Goal: Task Accomplishment & Management: Complete application form

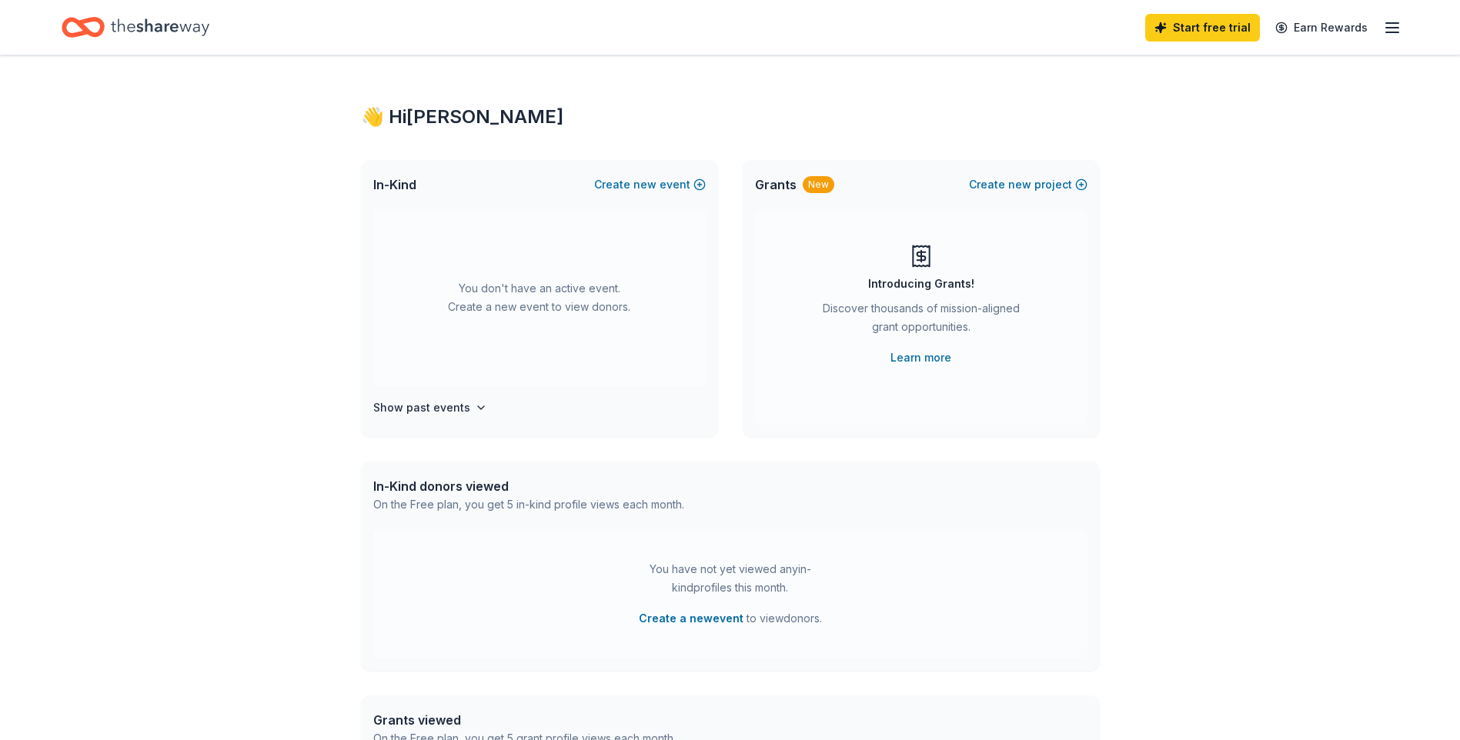
click at [1396, 25] on icon "button" at bounding box center [1392, 27] width 18 height 18
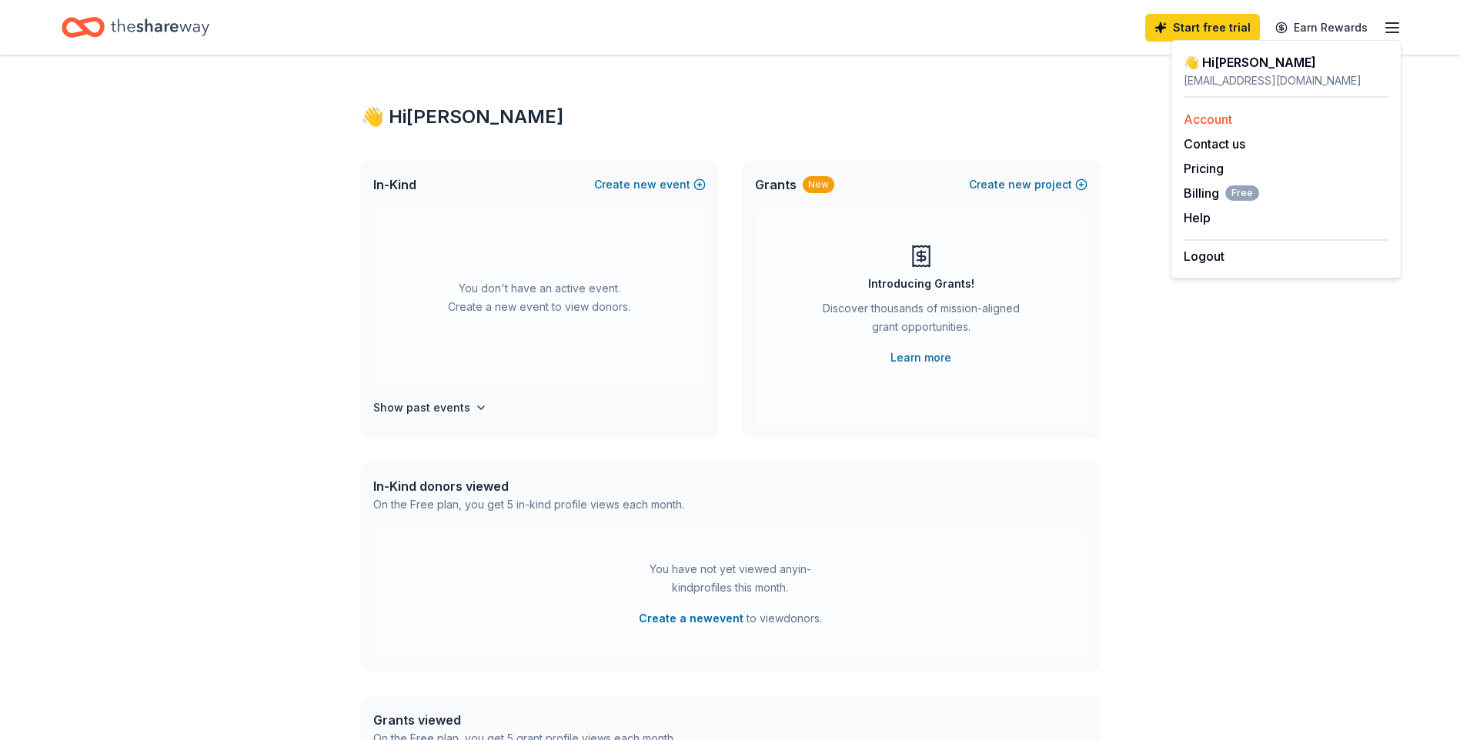
click at [1197, 118] on link "Account" at bounding box center [1207, 119] width 48 height 15
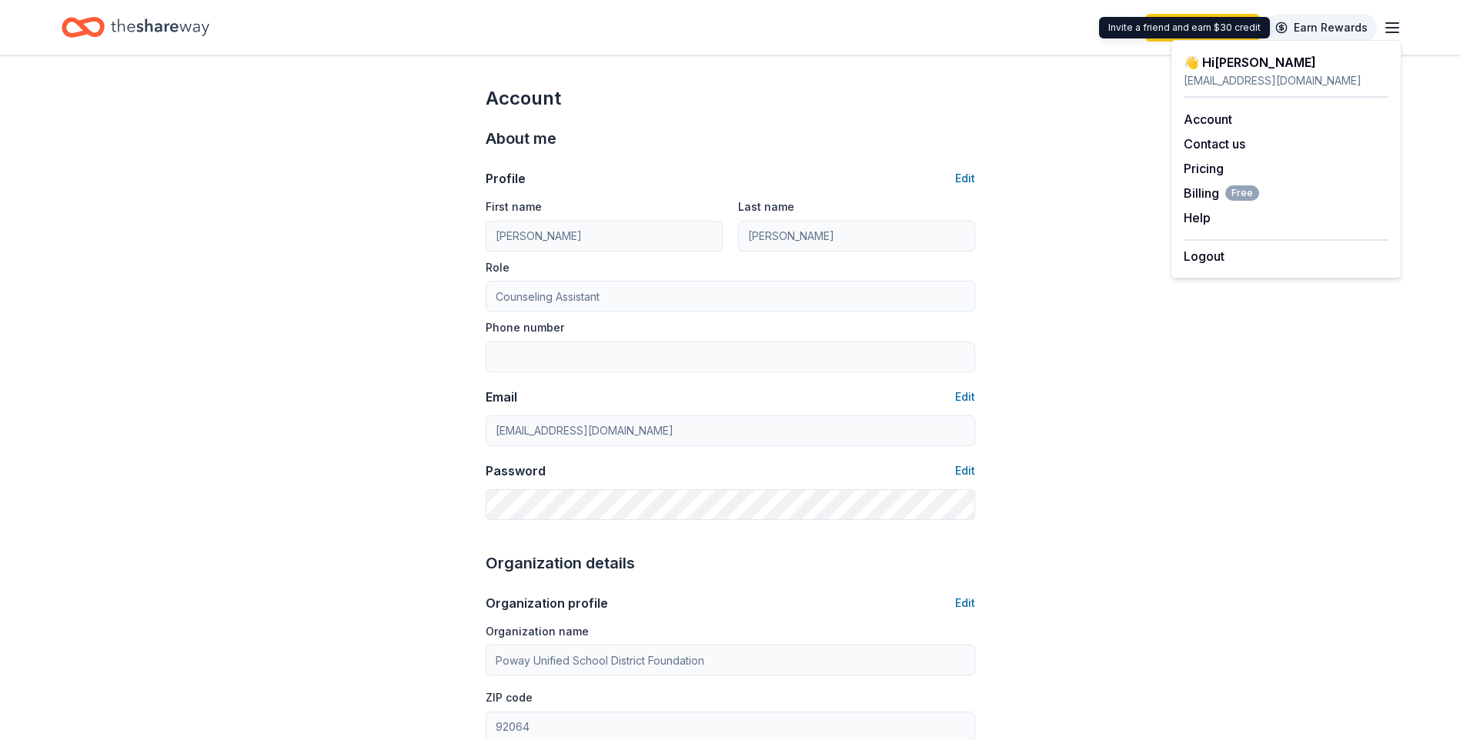
click at [1289, 20] on link "Earn Rewards" at bounding box center [1321, 28] width 111 height 28
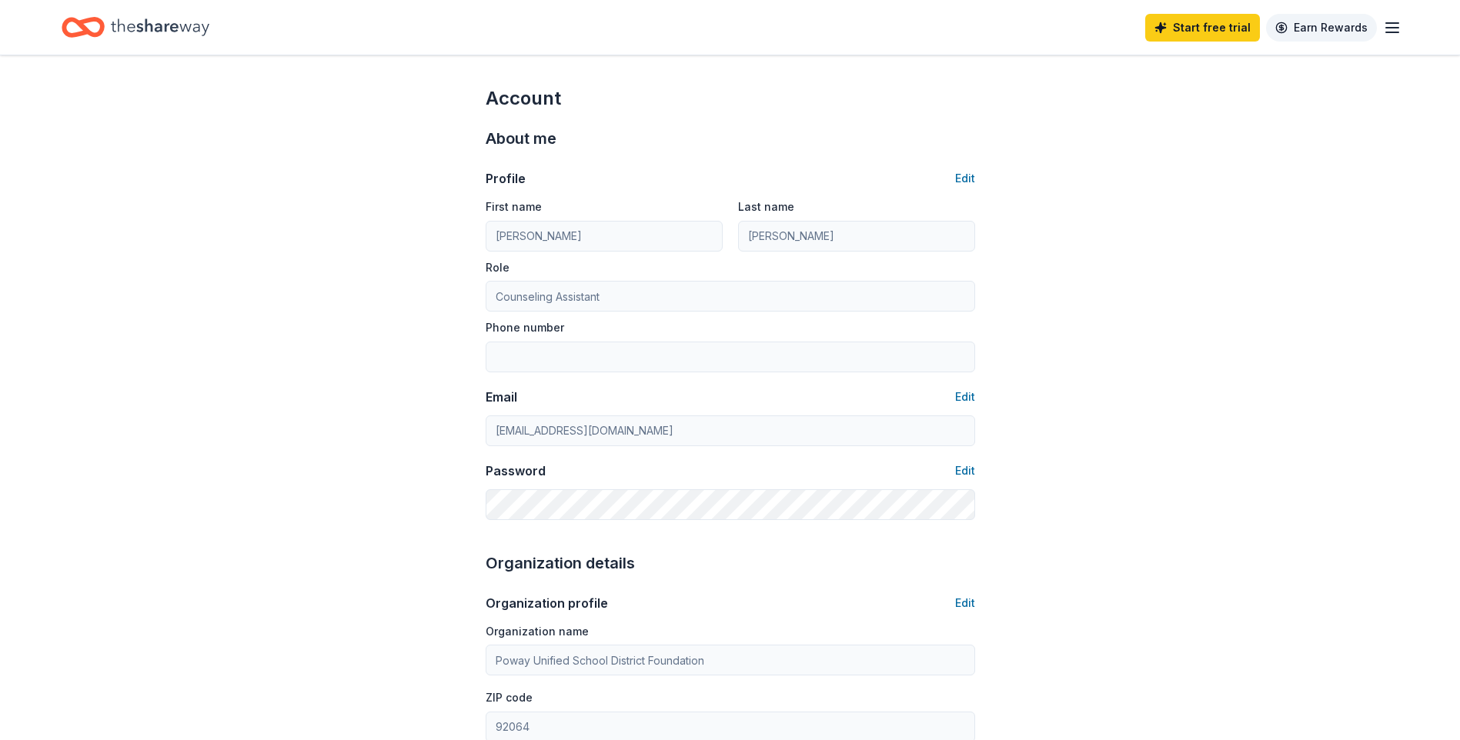
click at [1287, 23] on link "Earn Rewards" at bounding box center [1321, 28] width 111 height 28
click at [1394, 32] on line "button" at bounding box center [1392, 32] width 12 height 0
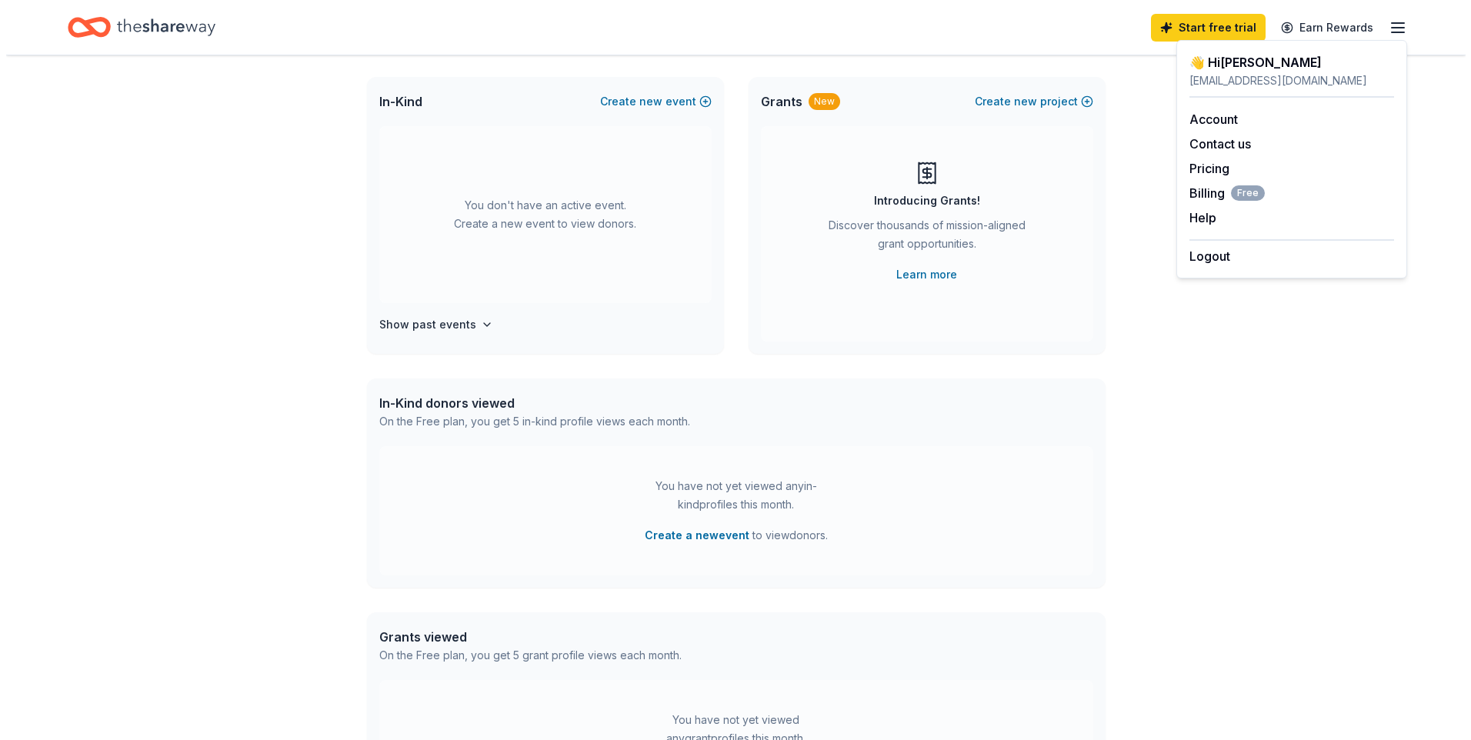
scroll to position [231, 0]
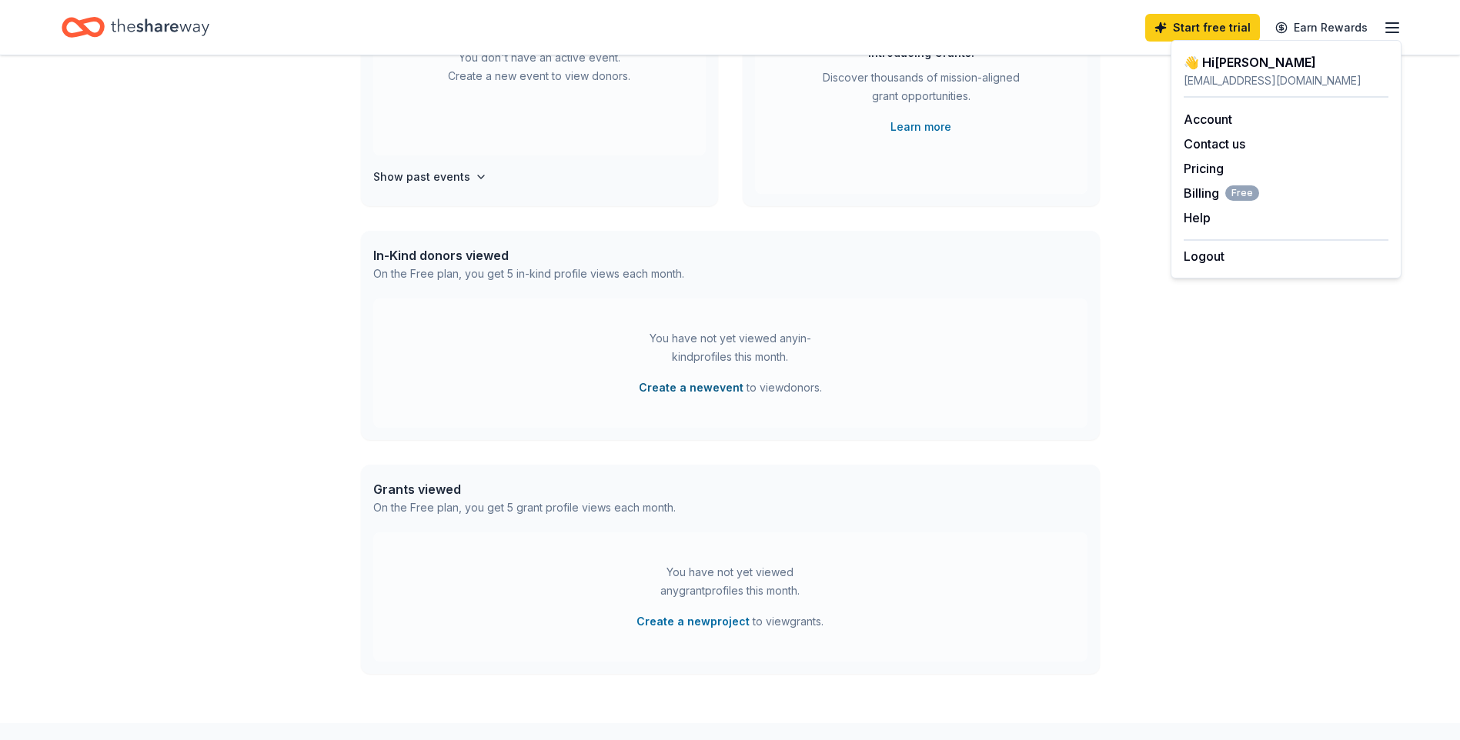
click at [674, 385] on button "Create a new event" at bounding box center [691, 388] width 105 height 18
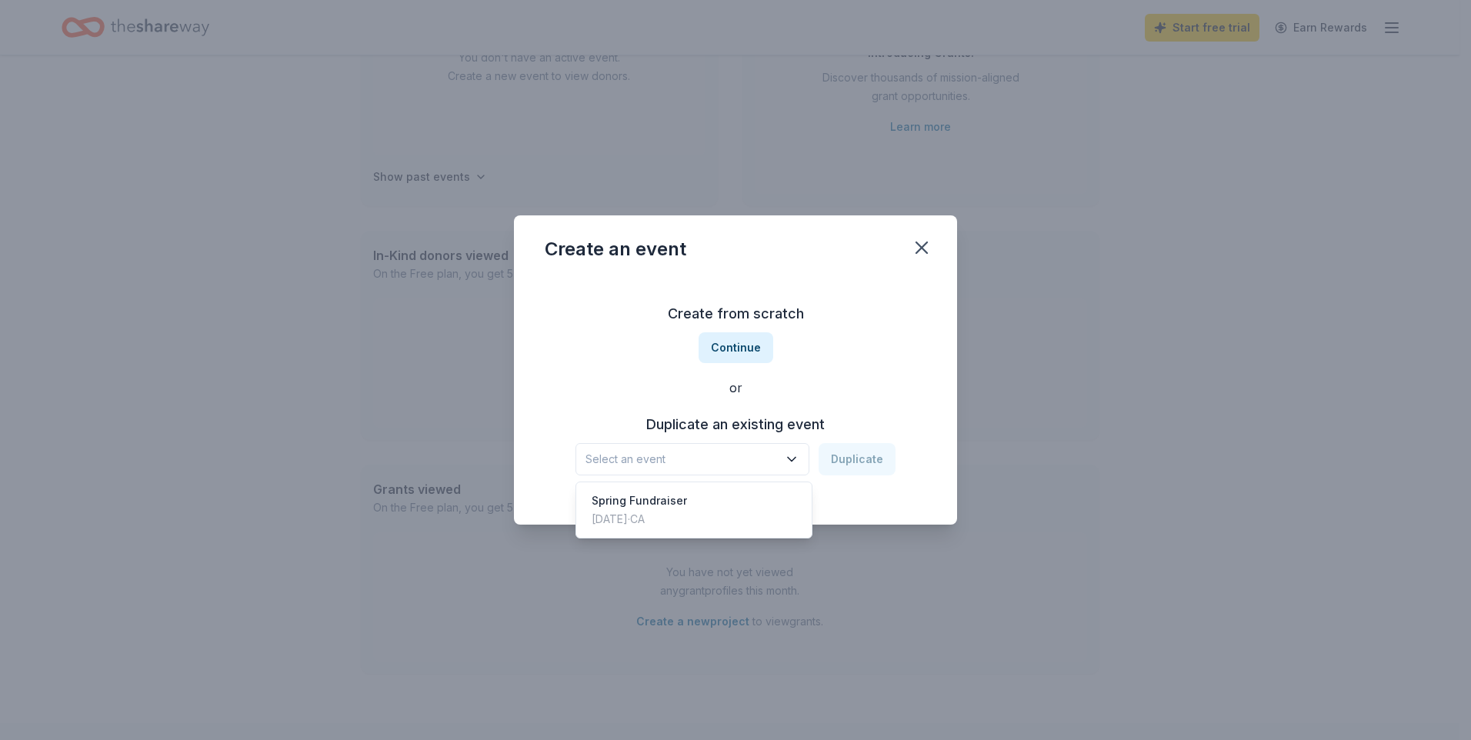
click at [665, 461] on span "Select an event" at bounding box center [682, 459] width 192 height 18
click at [633, 502] on div "Spring Fundraiser" at bounding box center [639, 501] width 95 height 18
click at [836, 457] on button "Duplicate" at bounding box center [857, 459] width 77 height 32
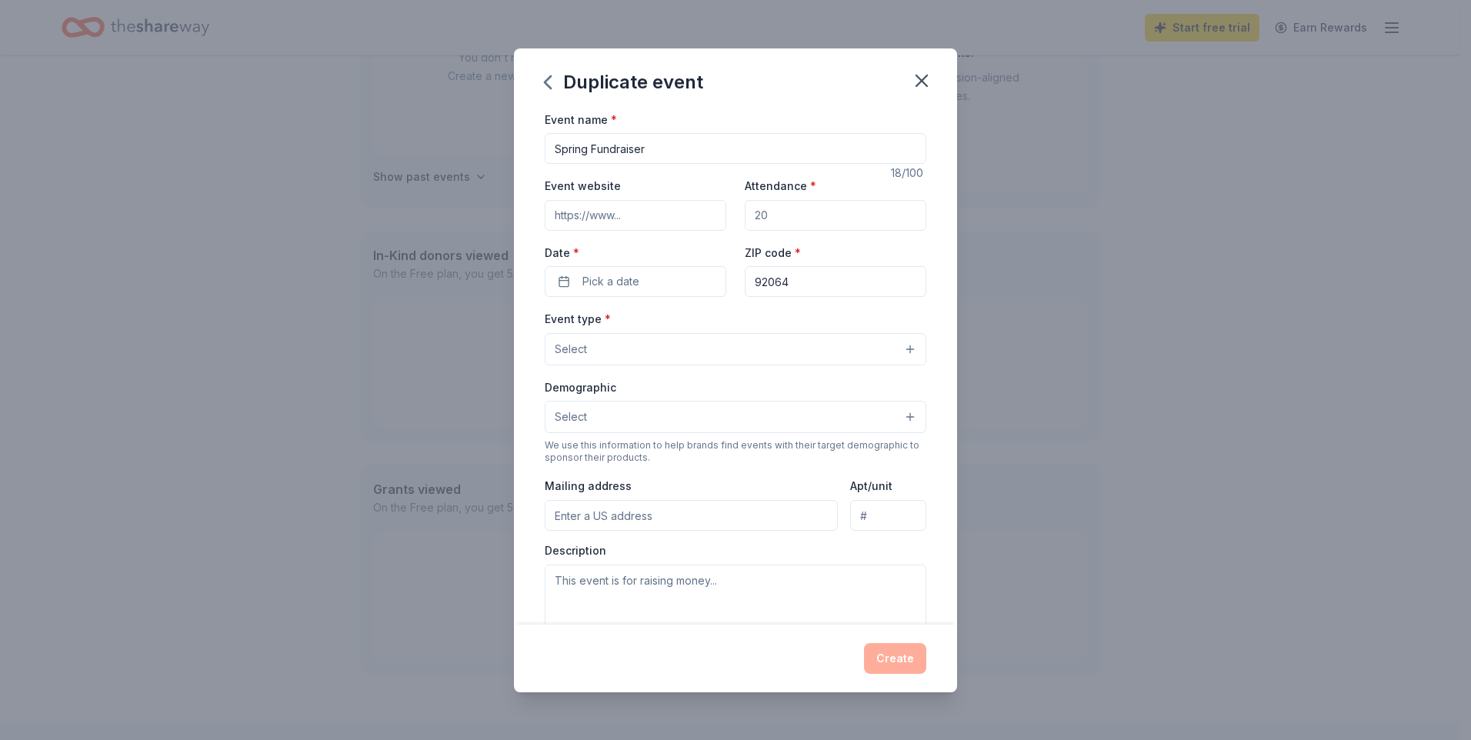
click at [615, 220] on input "Event website" at bounding box center [636, 215] width 182 height 31
click at [617, 283] on span "Pick a date" at bounding box center [611, 281] width 57 height 18
click at [714, 322] on button "Go to next month" at bounding box center [716, 323] width 22 height 22
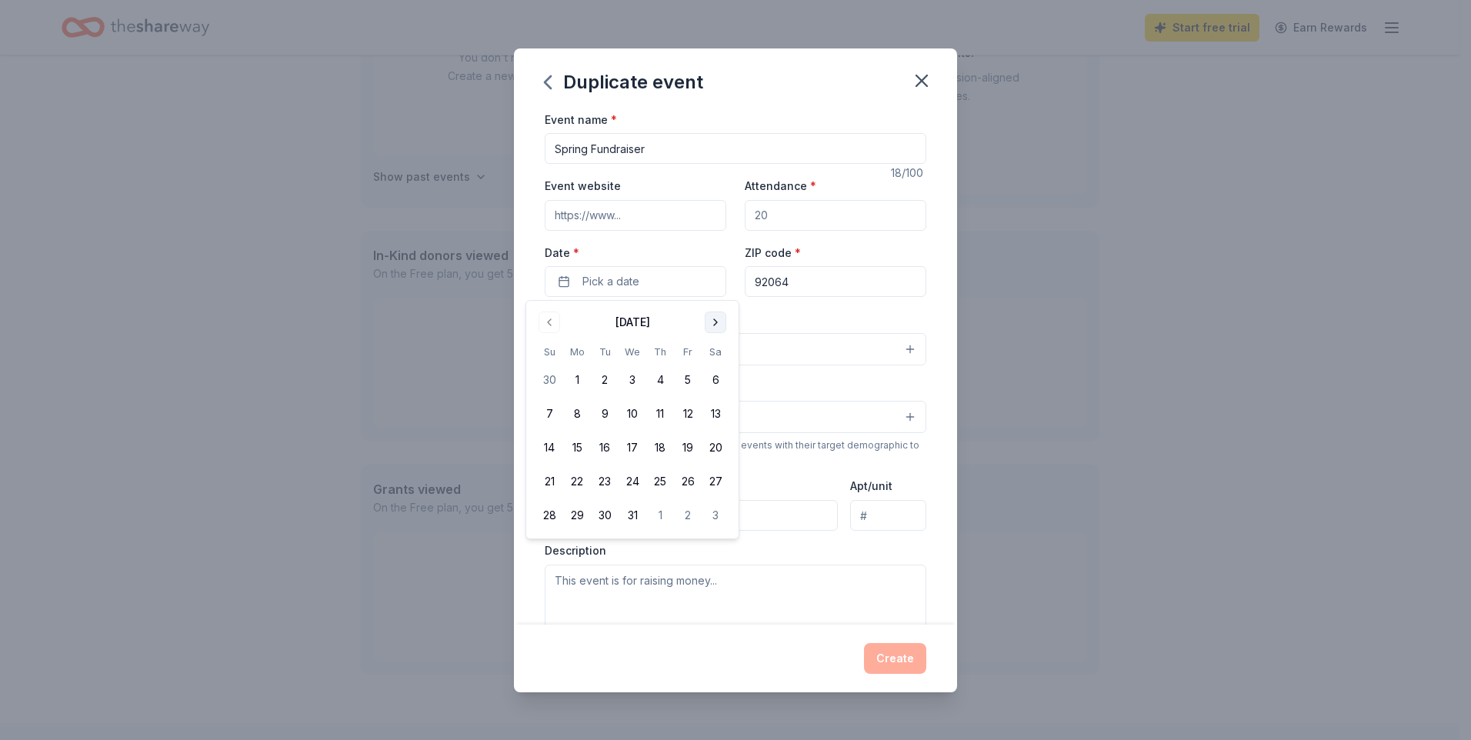
click at [720, 319] on button "Go to next month" at bounding box center [716, 323] width 22 height 22
click at [578, 416] on button "9" at bounding box center [577, 414] width 28 height 28
click at [780, 315] on div "Event type * Select" at bounding box center [736, 337] width 382 height 56
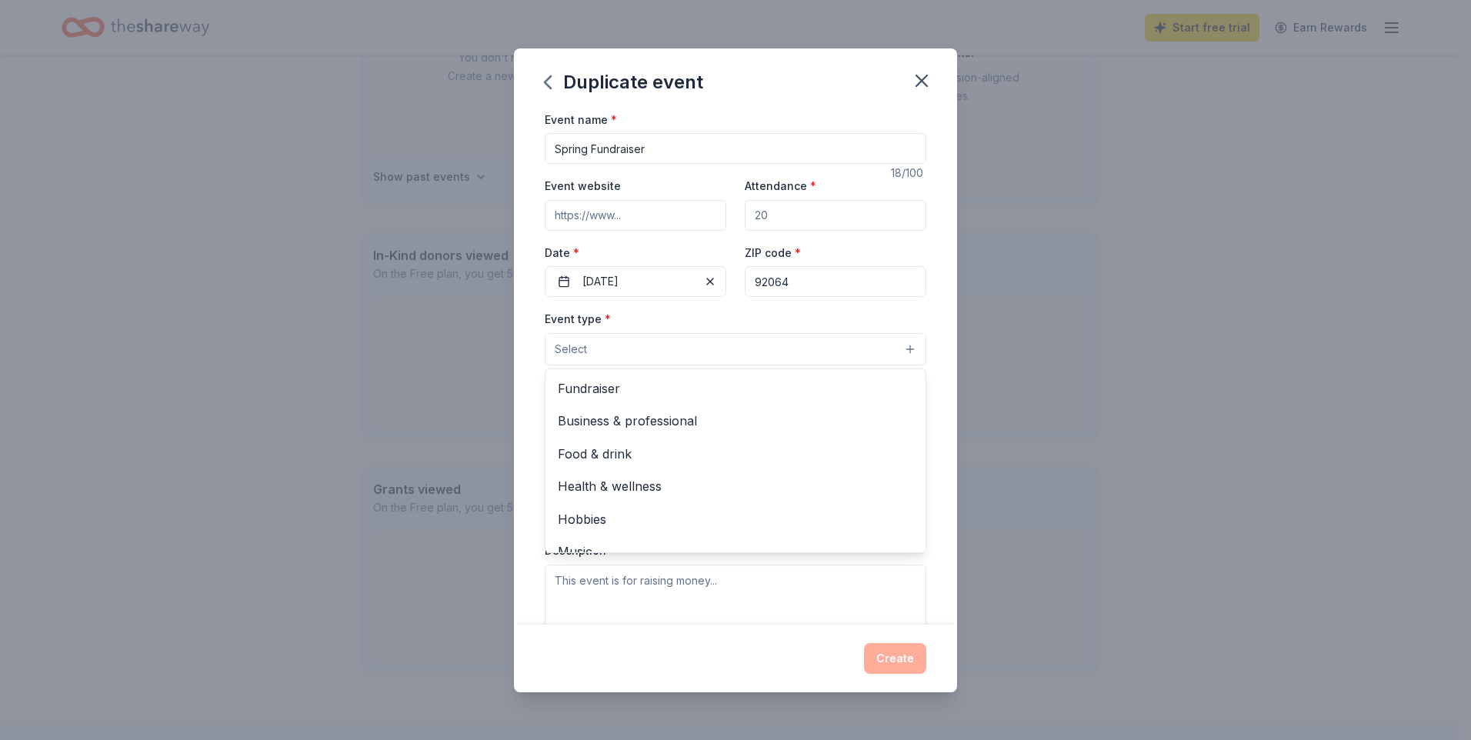
click at [750, 346] on button "Select" at bounding box center [736, 349] width 382 height 32
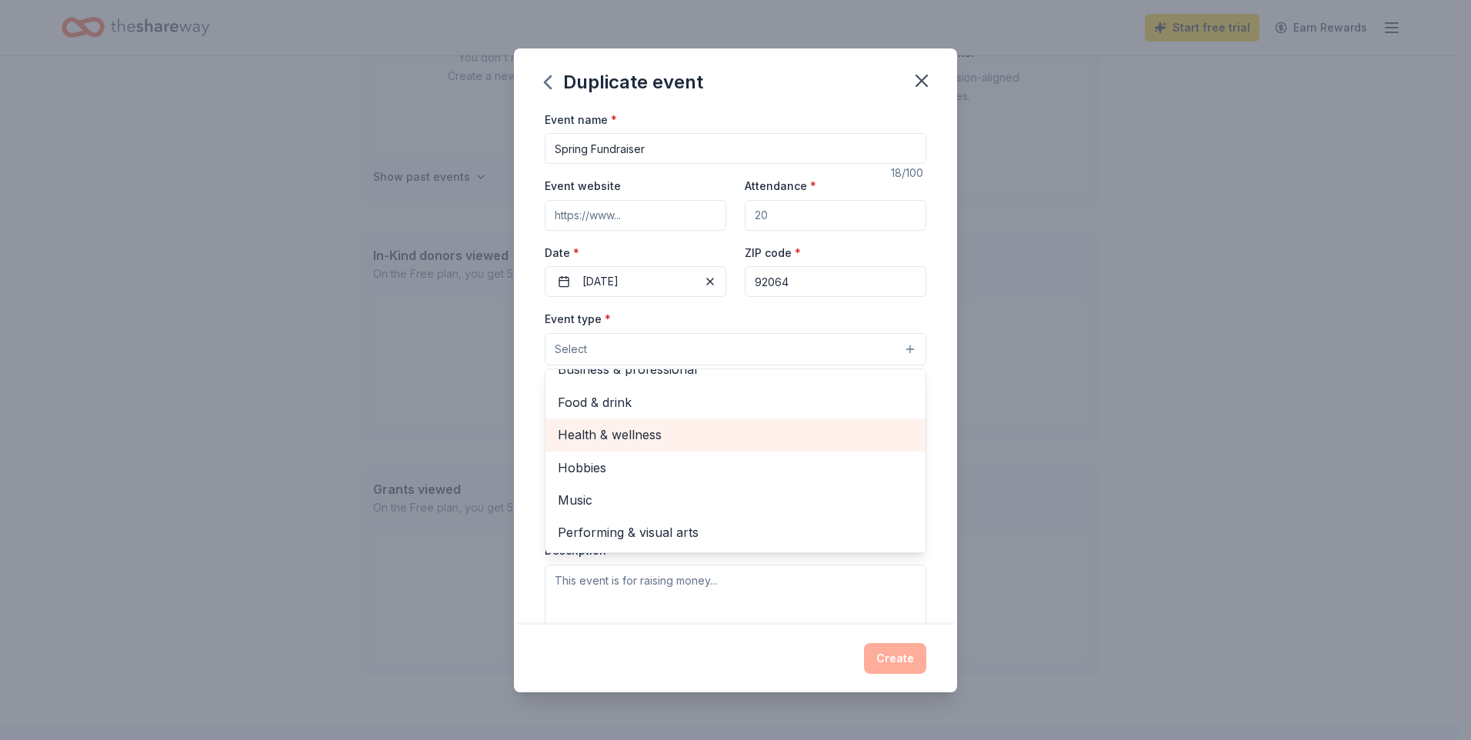
scroll to position [0, 0]
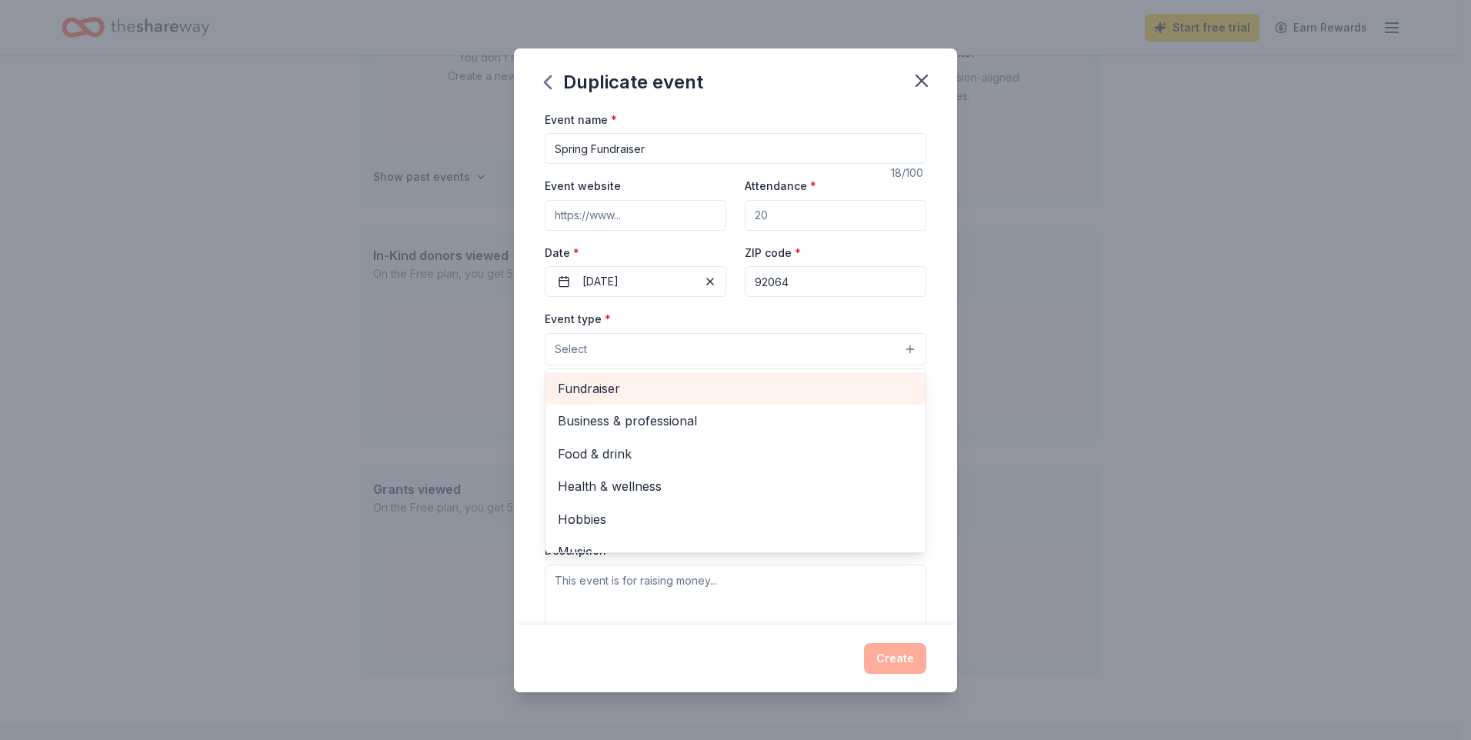
click at [673, 387] on span "Fundraiser" at bounding box center [736, 389] width 356 height 20
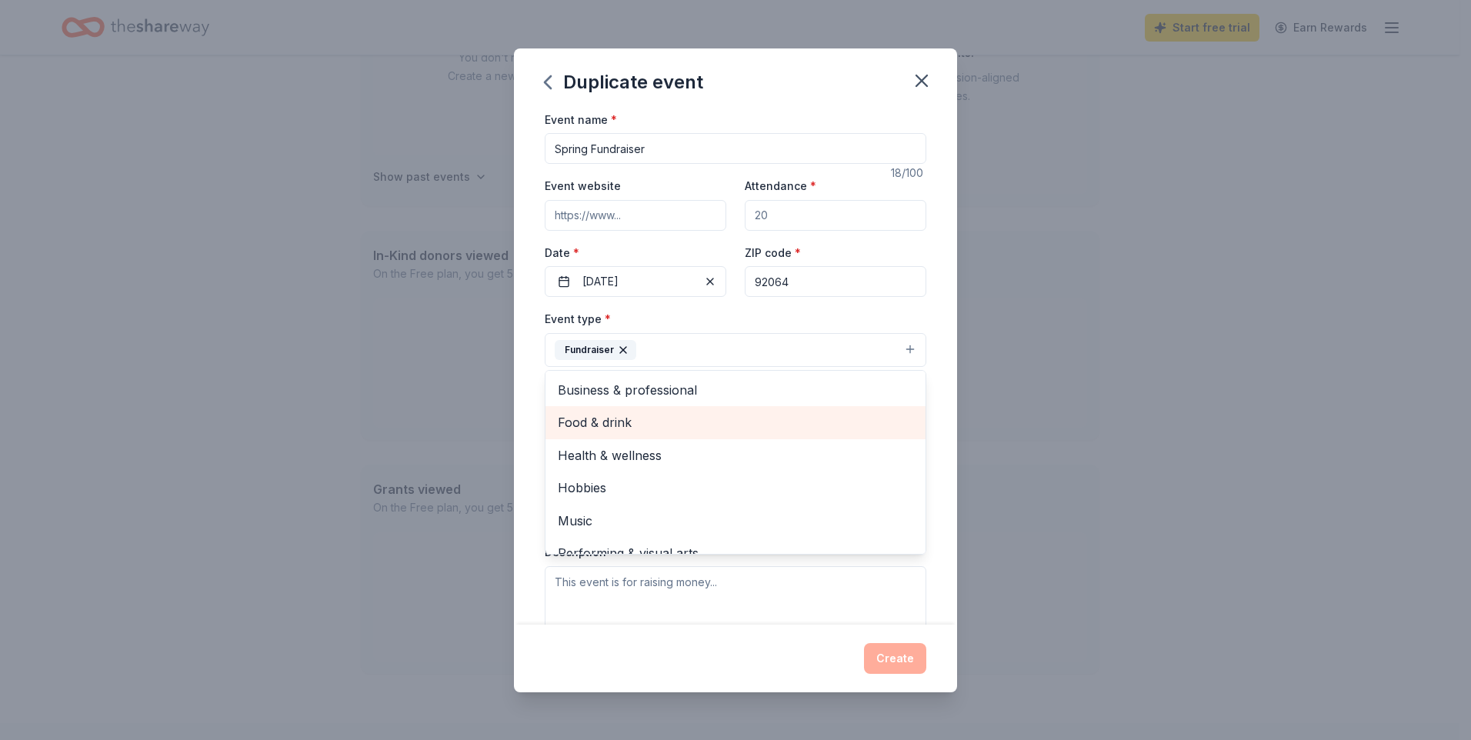
scroll to position [18, 0]
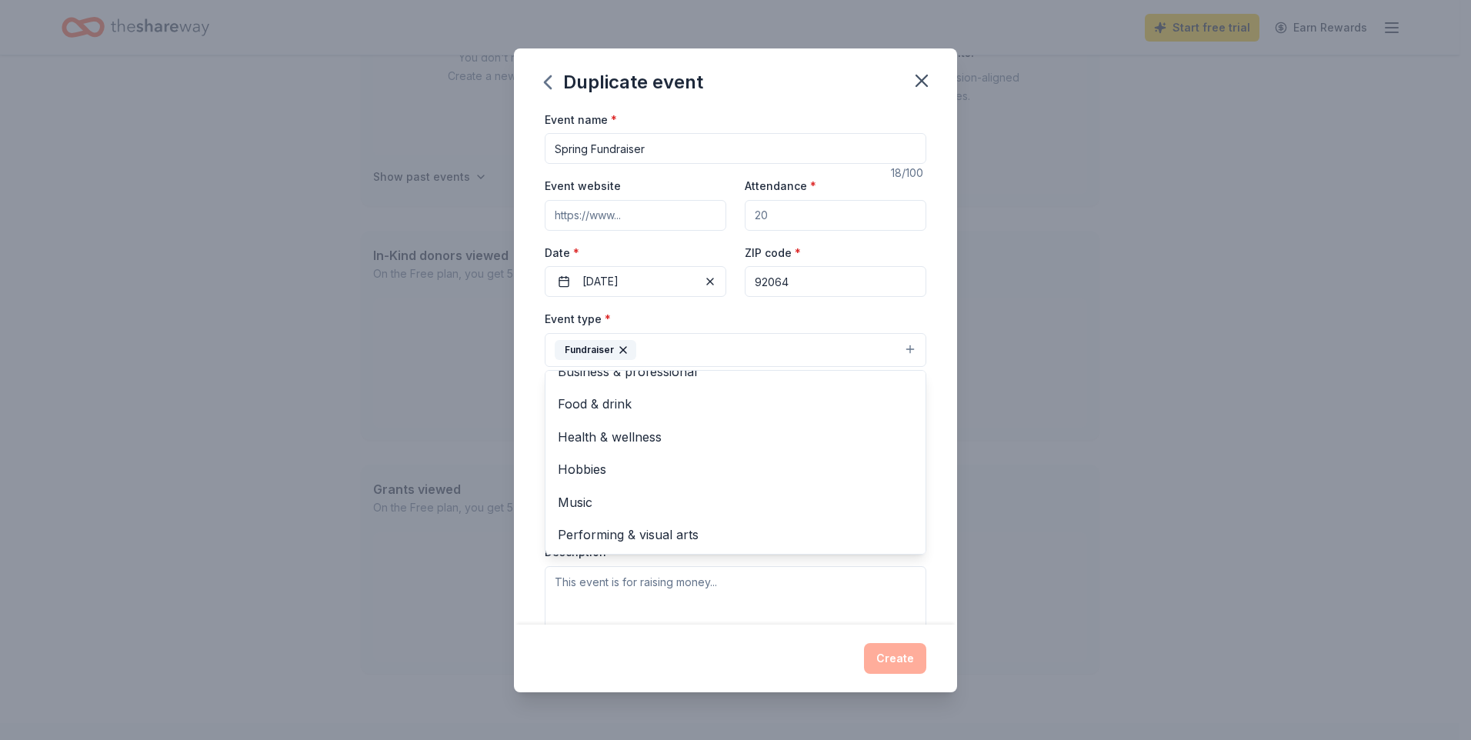
click at [935, 484] on div "Event name * Spring Fundraiser 18 /100 Event website Attendance * Date * [DATE]…" at bounding box center [735, 367] width 443 height 515
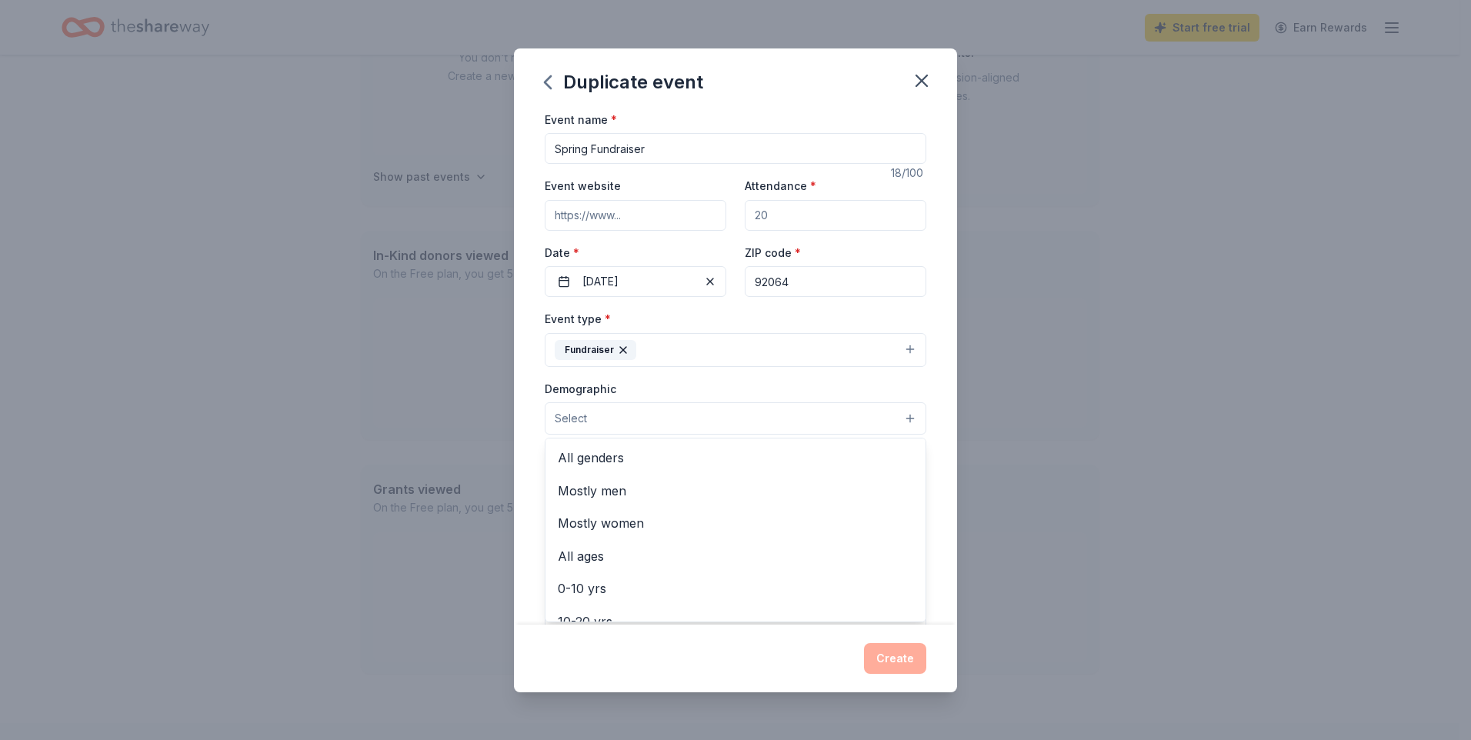
click at [793, 420] on button "Select" at bounding box center [736, 418] width 382 height 32
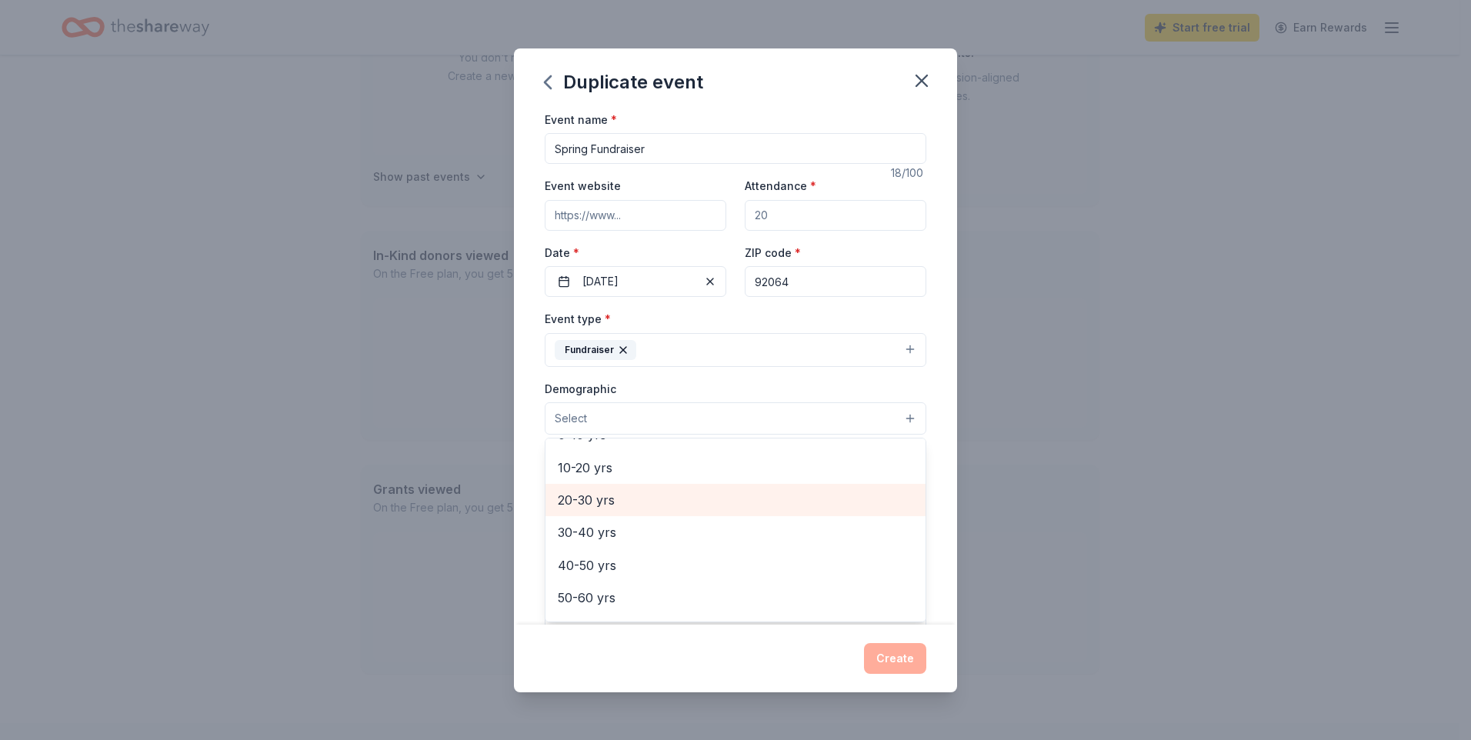
scroll to position [0, 0]
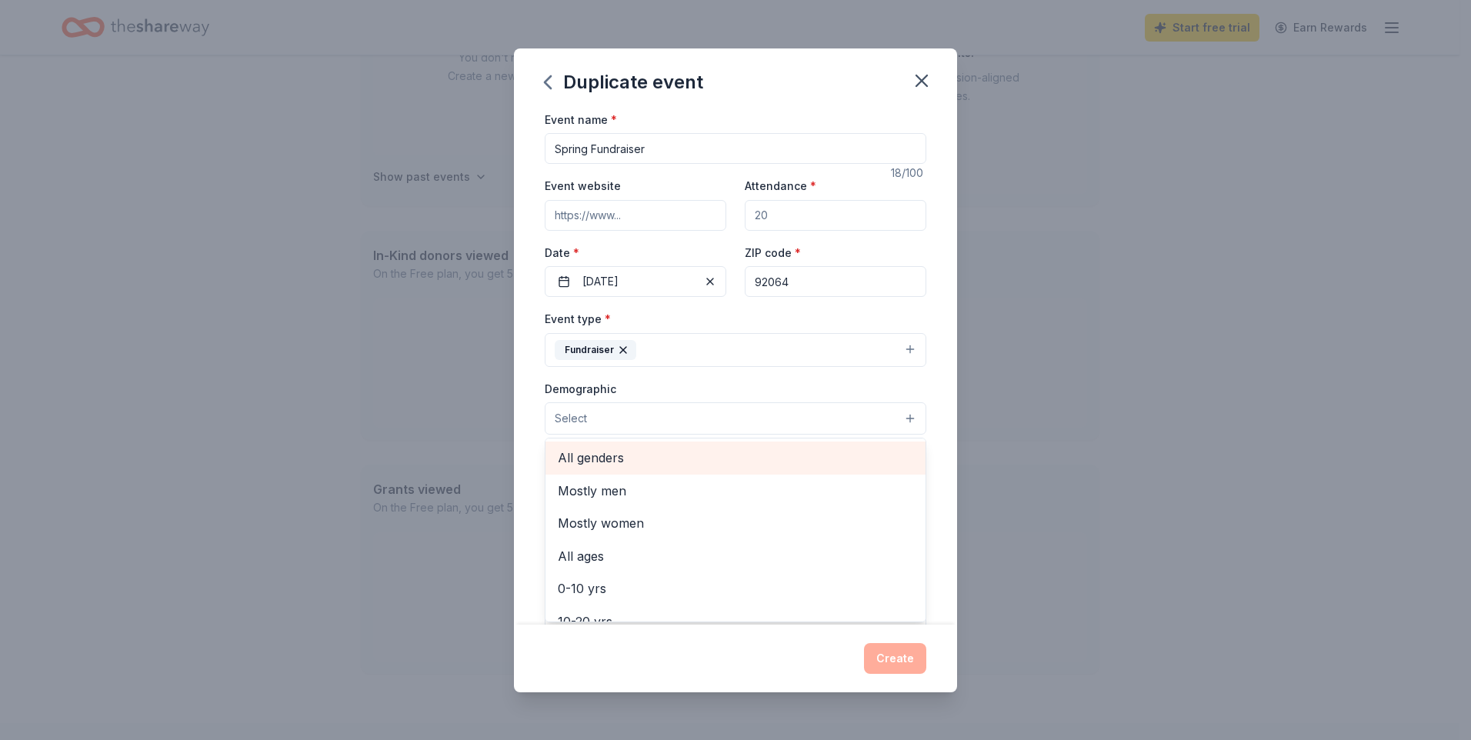
click at [714, 466] on span "All genders" at bounding box center [736, 458] width 356 height 20
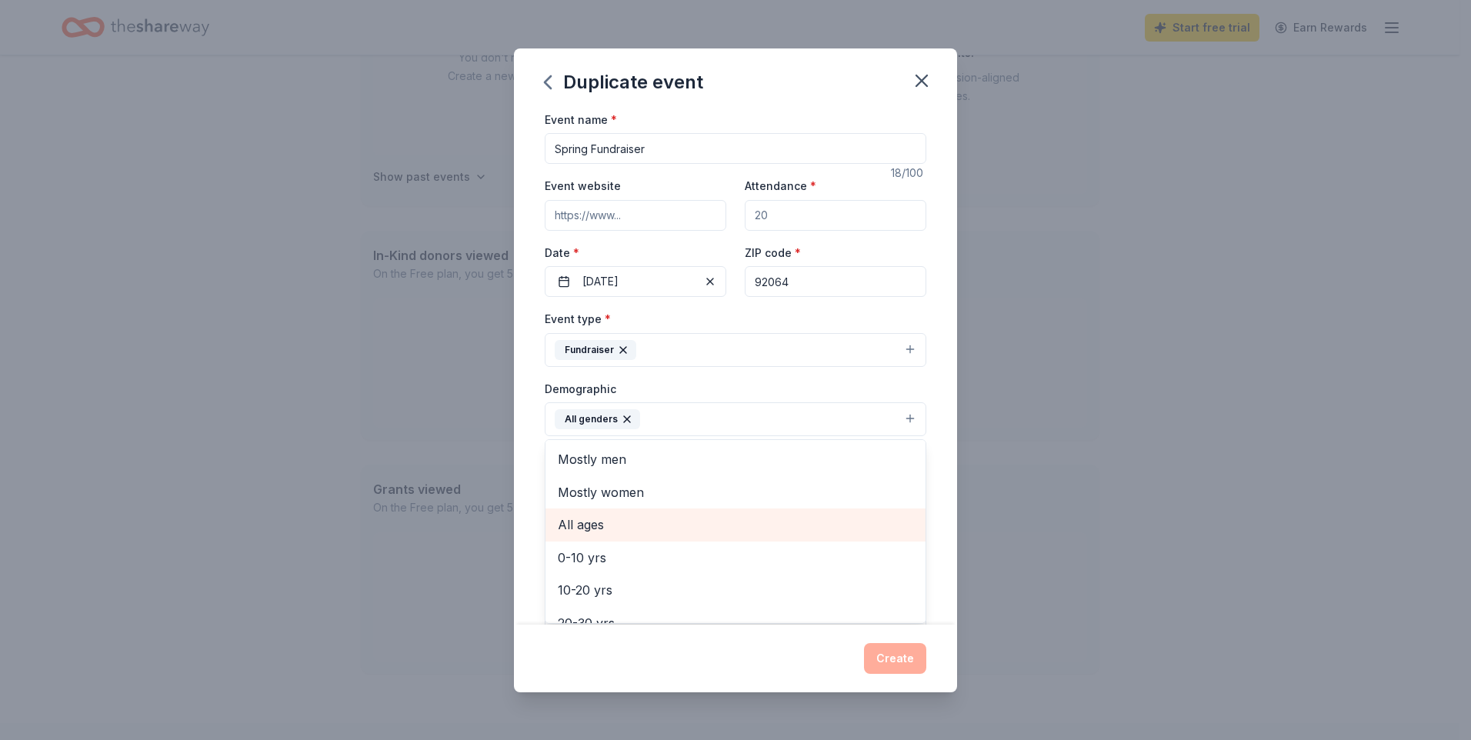
click at [698, 525] on span "All ages" at bounding box center [736, 525] width 356 height 20
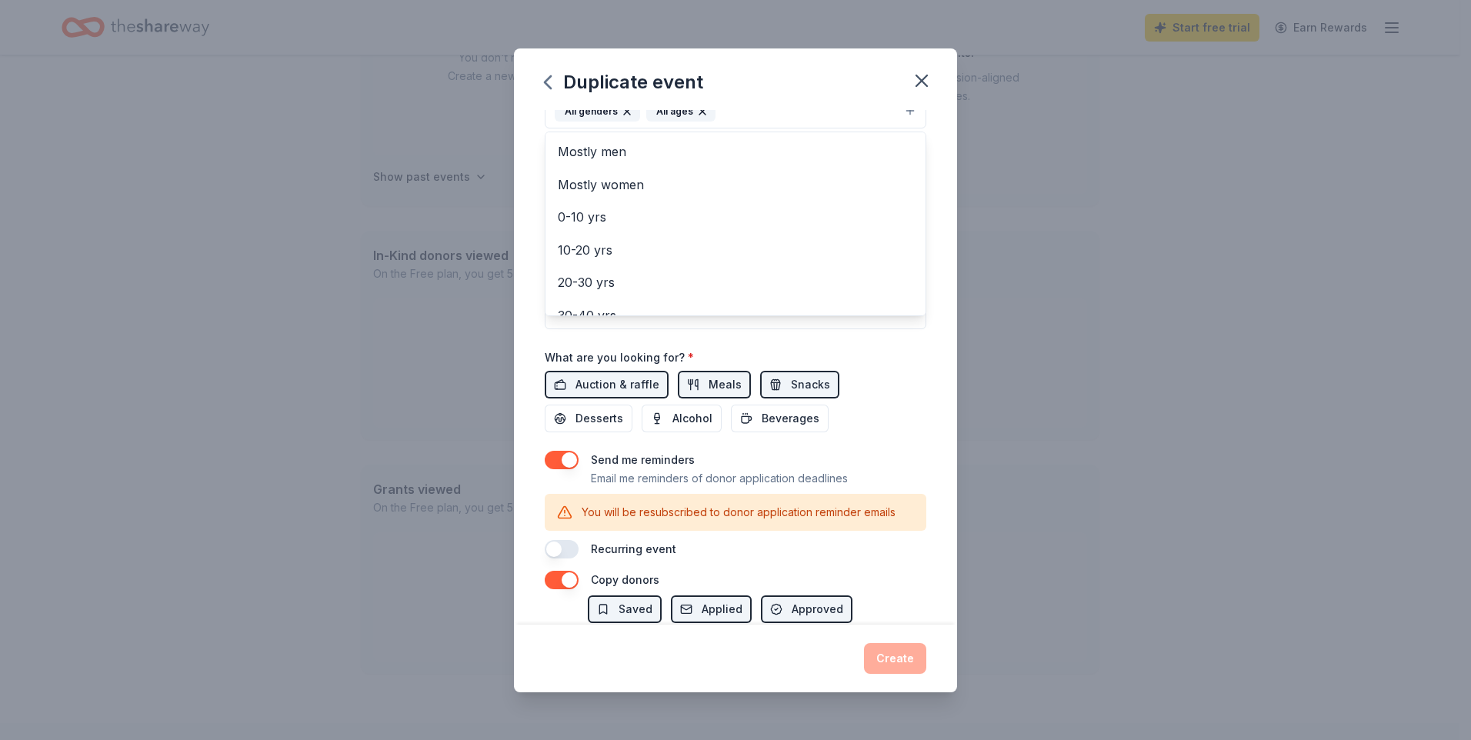
click at [913, 435] on div "Event name * Spring Fundraiser 18 /100 Event website Attendance * Date * [DATE]…" at bounding box center [736, 180] width 382 height 757
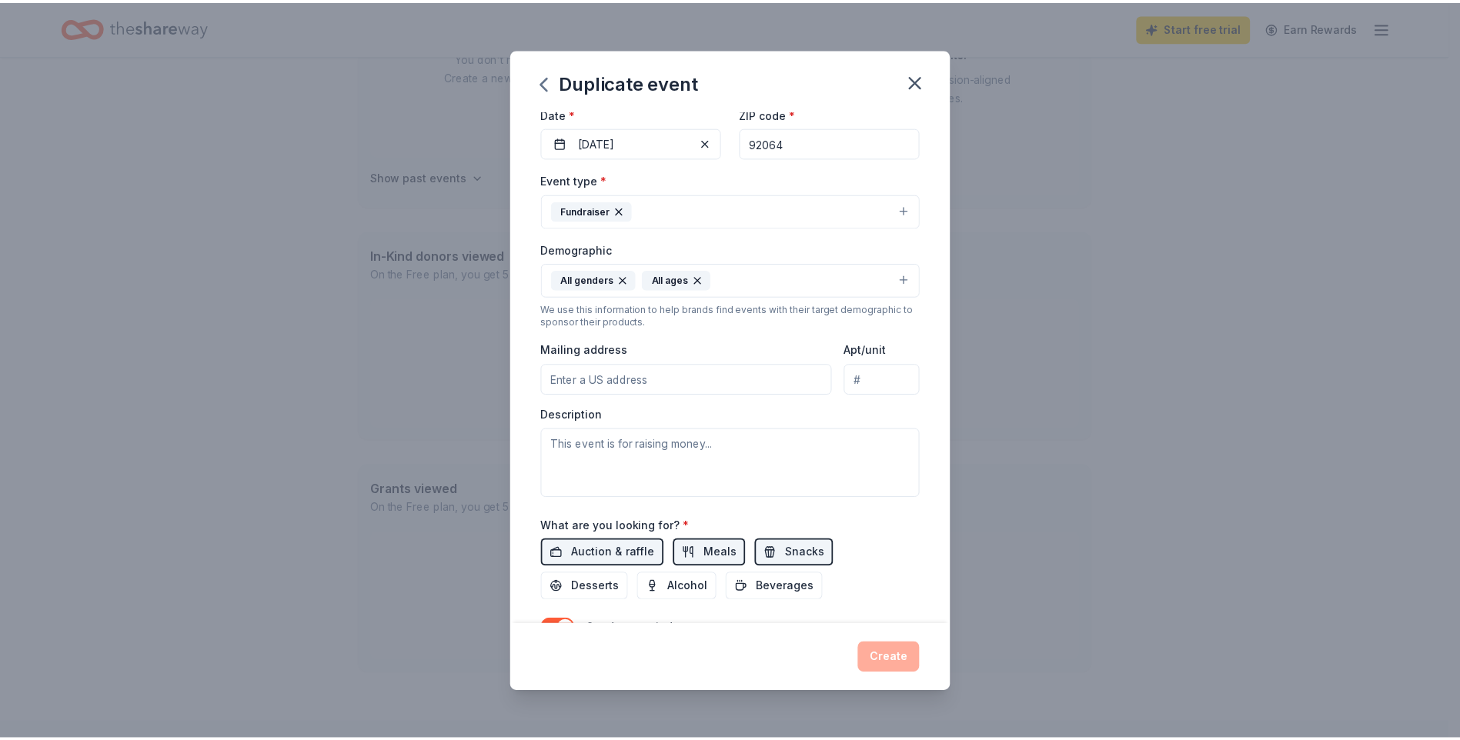
scroll to position [370, 0]
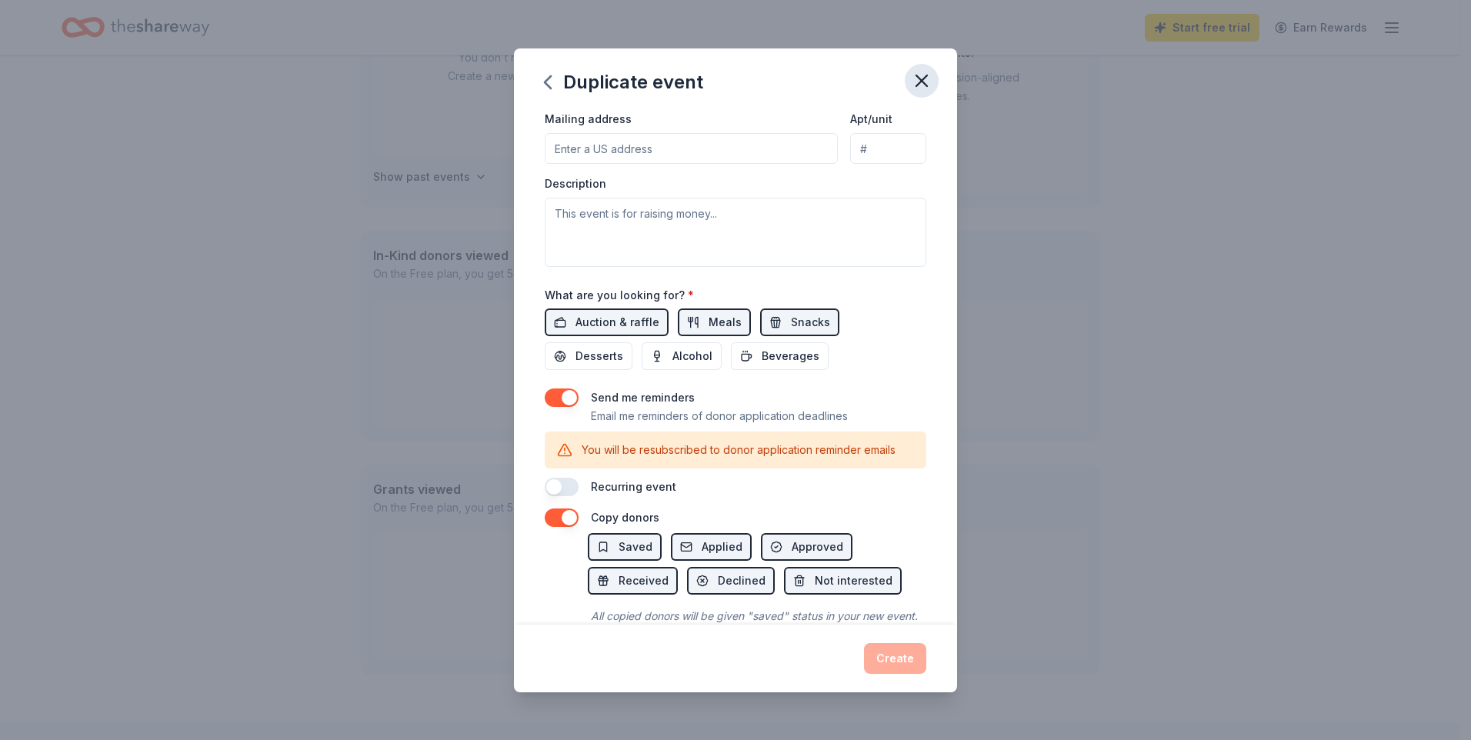
click at [919, 79] on icon "button" at bounding box center [922, 81] width 22 height 22
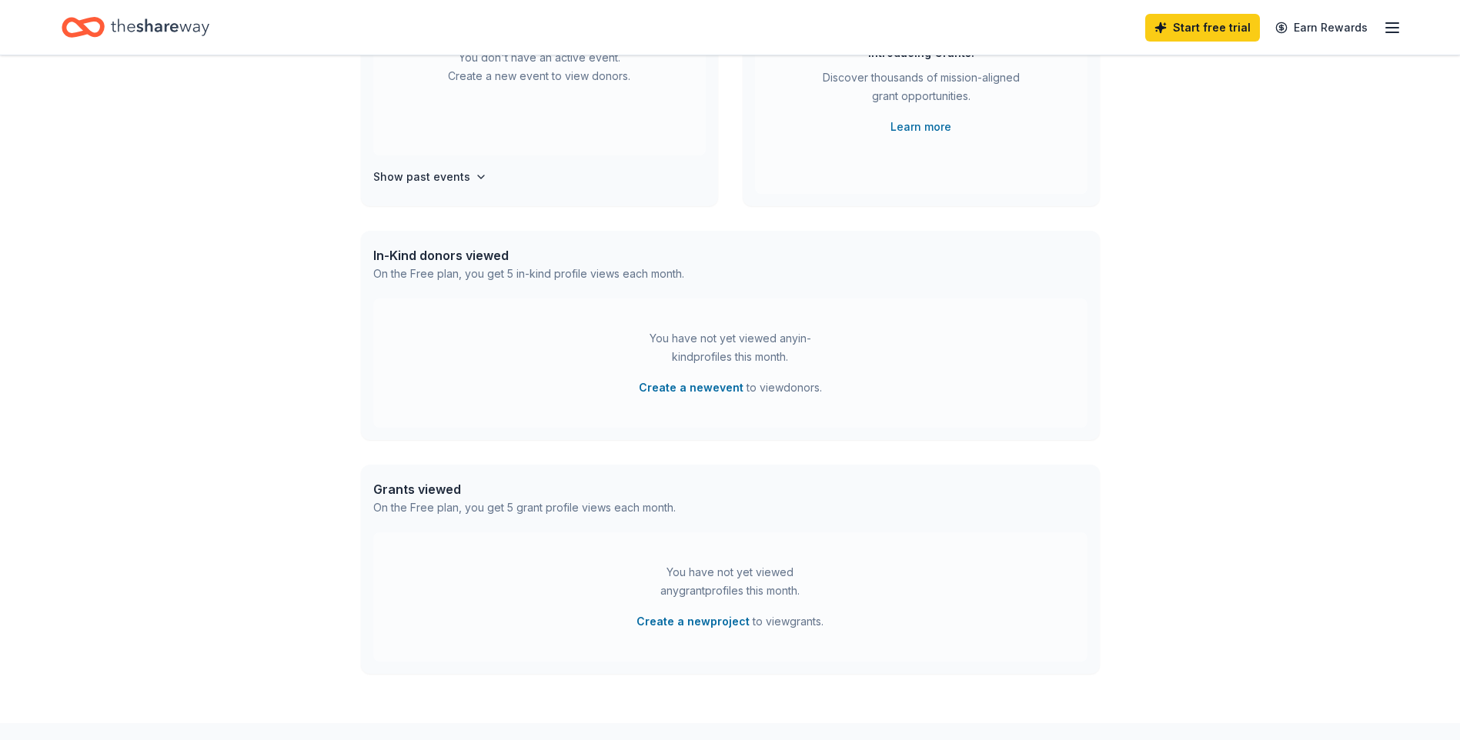
click at [1396, 22] on icon "button" at bounding box center [1392, 27] width 18 height 18
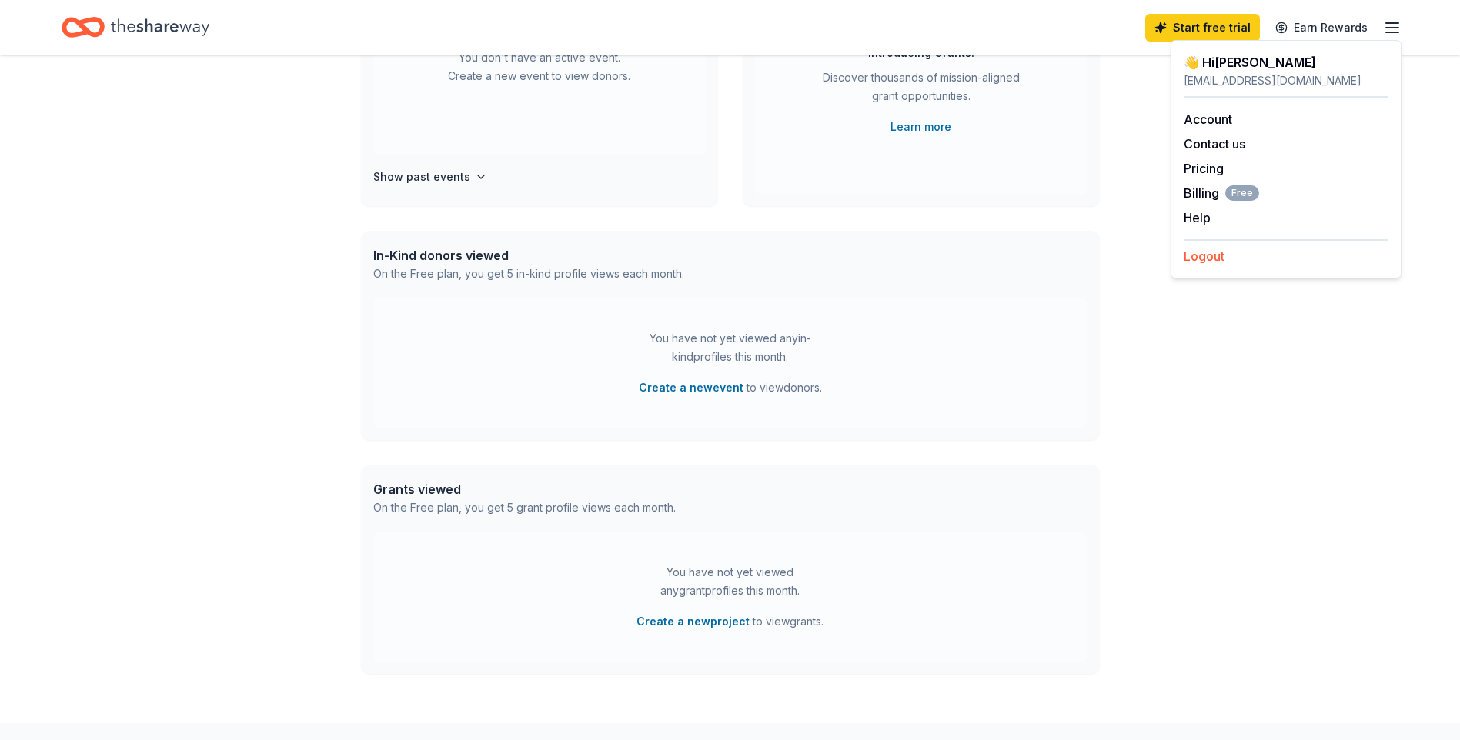
click at [1217, 254] on button "Logout" at bounding box center [1203, 256] width 41 height 18
